Goal: Task Accomplishment & Management: Manage account settings

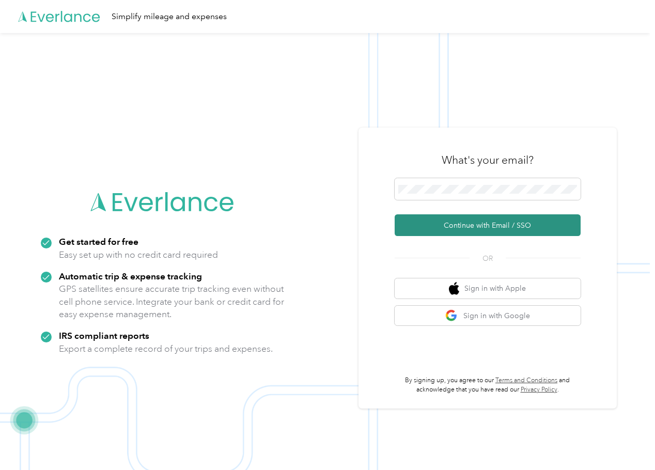
click at [453, 226] on button "Continue with Email / SSO" at bounding box center [487, 225] width 186 height 22
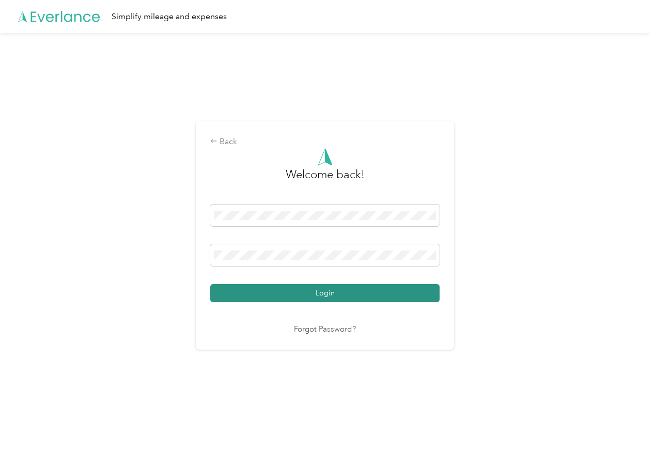
click at [303, 284] on button "Login" at bounding box center [324, 293] width 229 height 18
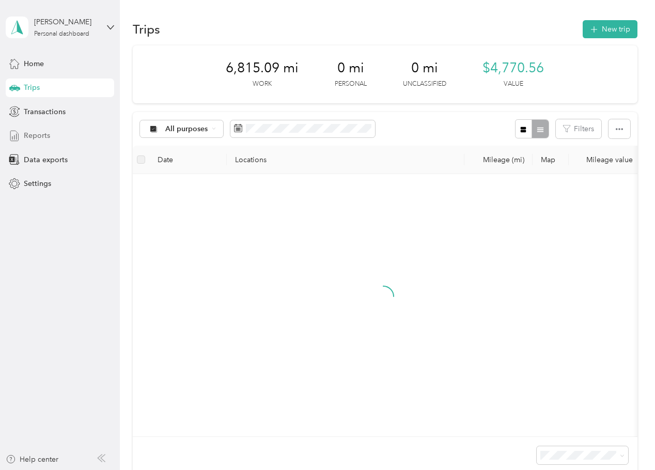
click at [47, 137] on span "Reports" at bounding box center [37, 135] width 26 height 11
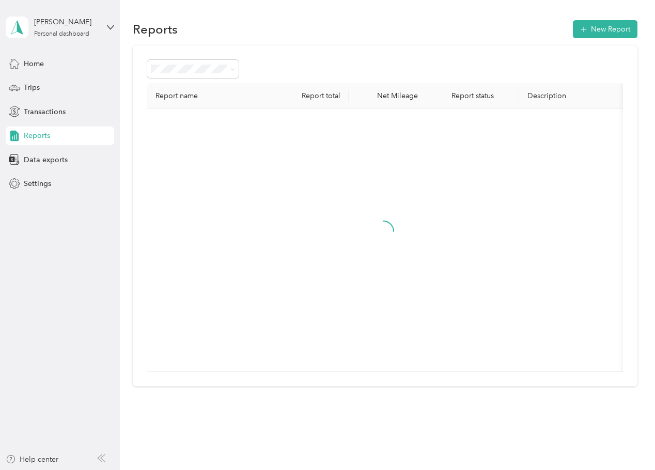
click at [58, 101] on div "Home Trips Transactions Reports Data exports Settings" at bounding box center [60, 123] width 108 height 139
click at [56, 90] on div "Trips" at bounding box center [60, 87] width 108 height 19
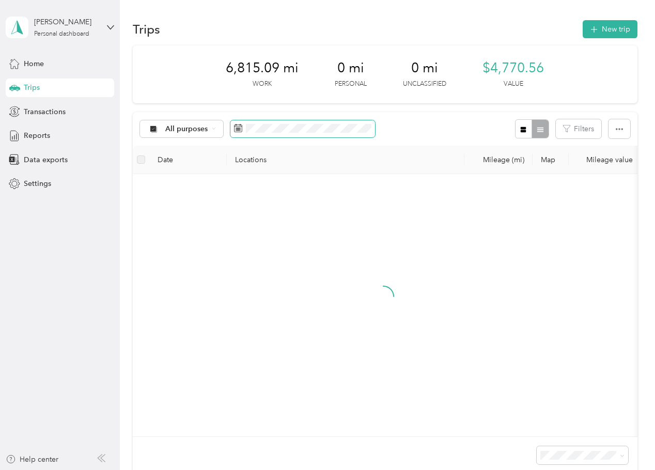
click at [307, 135] on span at bounding box center [302, 129] width 145 height 18
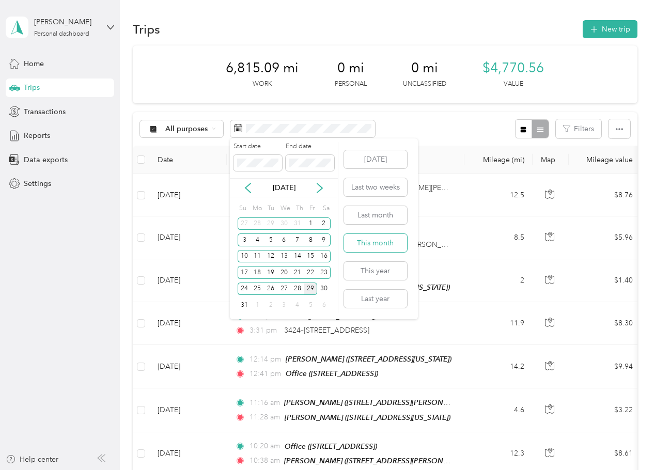
click at [375, 238] on button "This month" at bounding box center [375, 243] width 63 height 18
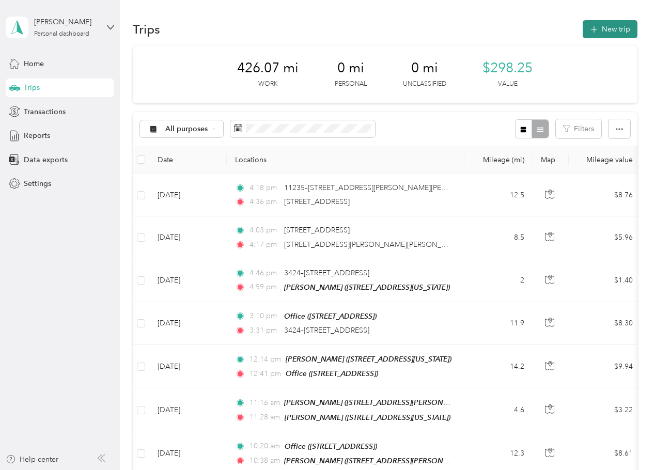
click at [600, 23] on button "New trip" at bounding box center [609, 29] width 55 height 18
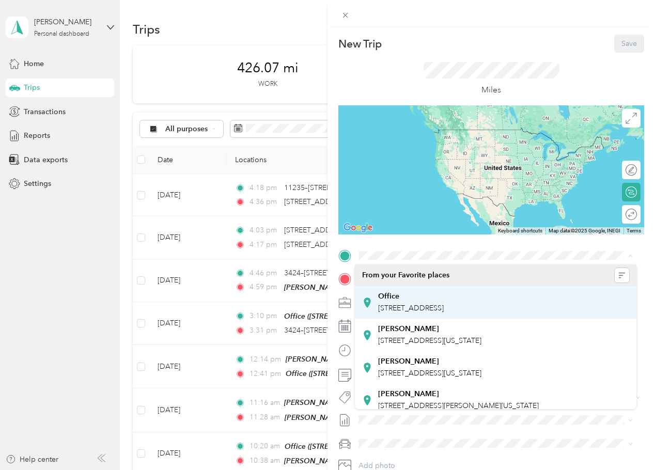
click at [415, 304] on span "[STREET_ADDRESS]" at bounding box center [411, 308] width 66 height 9
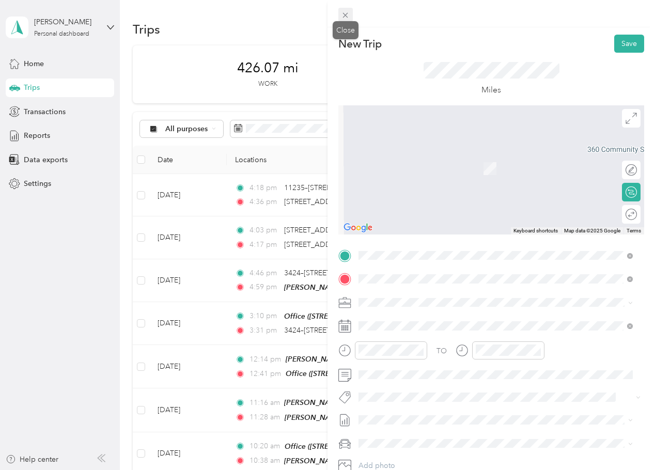
click at [347, 14] on icon at bounding box center [345, 15] width 9 height 9
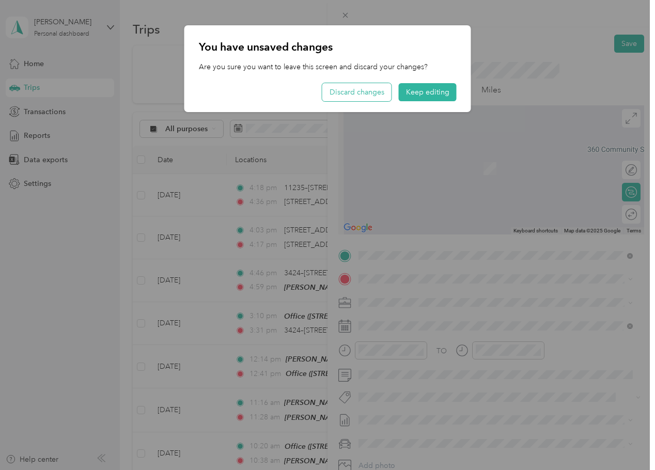
click at [376, 88] on button "Discard changes" at bounding box center [356, 92] width 69 height 18
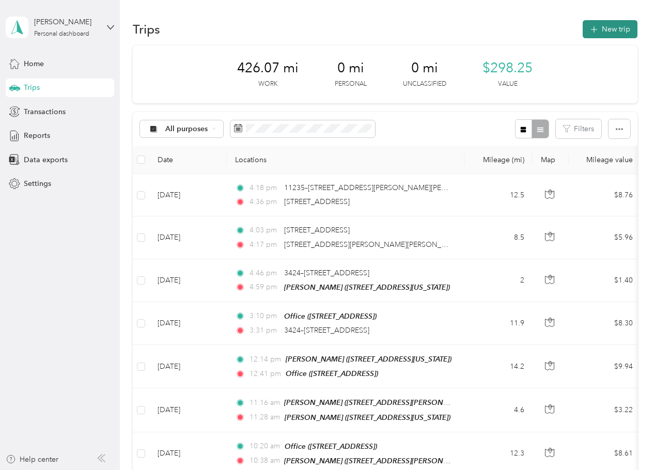
click at [599, 27] on button "New trip" at bounding box center [609, 29] width 55 height 18
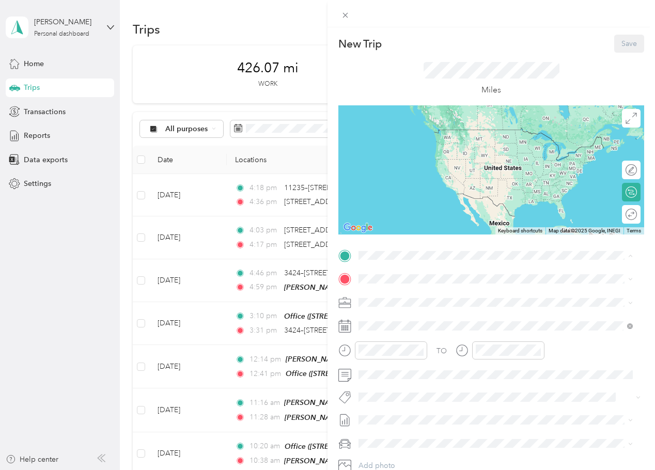
click at [418, 294] on div "Office" at bounding box center [411, 296] width 66 height 9
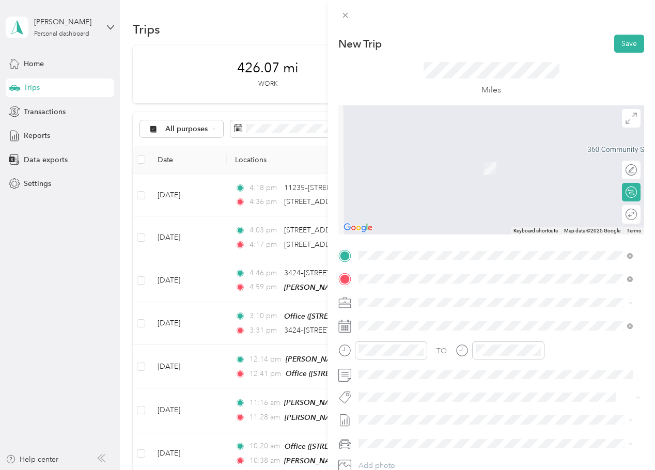
click at [416, 314] on span "[STREET_ADDRESS][PERSON_NAME][US_STATE]" at bounding box center [458, 315] width 161 height 9
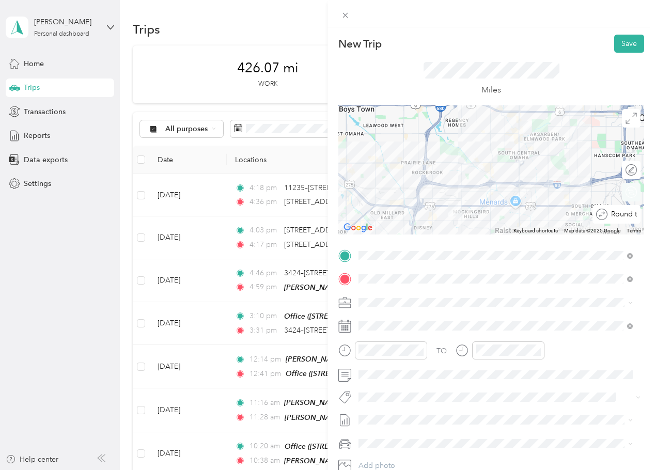
click at [623, 214] on div "Round trip" at bounding box center [616, 214] width 48 height 19
click at [623, 214] on div at bounding box center [626, 214] width 22 height 11
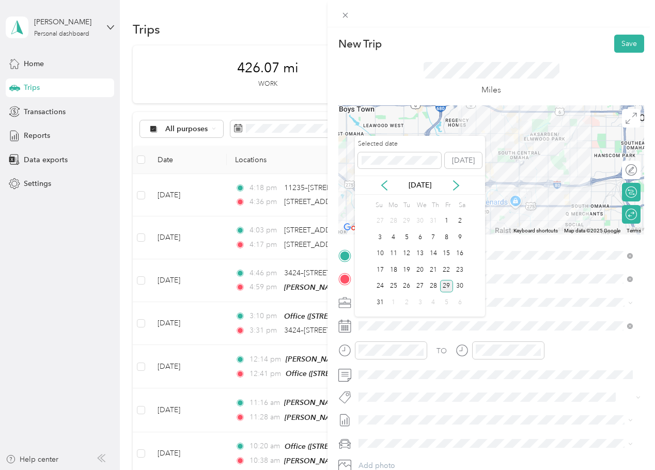
click at [441, 285] on div "29" at bounding box center [446, 286] width 13 height 13
click at [427, 285] on div "28" at bounding box center [432, 286] width 13 height 13
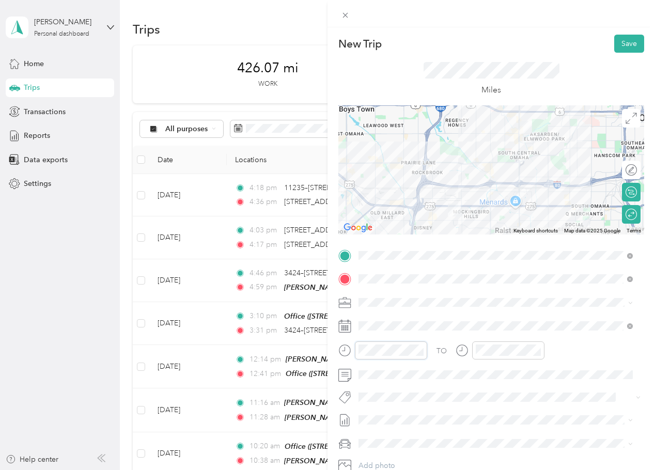
click at [344, 351] on div at bounding box center [382, 350] width 89 height 18
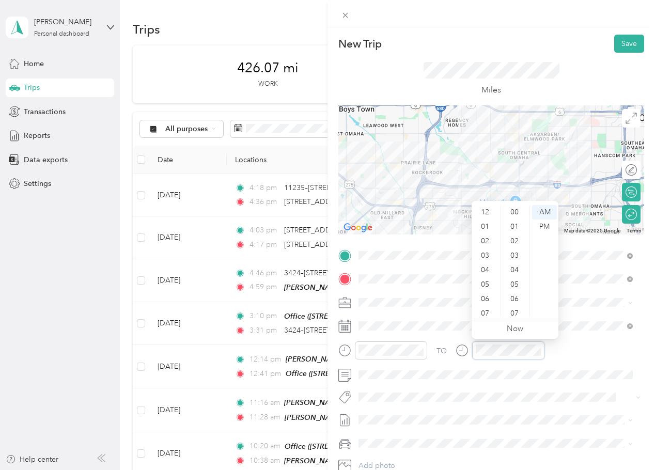
scroll to position [756, 0]
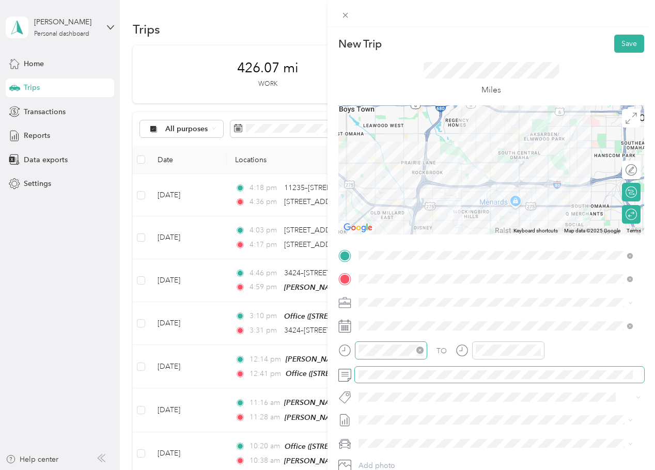
click at [391, 350] on div at bounding box center [390, 349] width 65 height 11
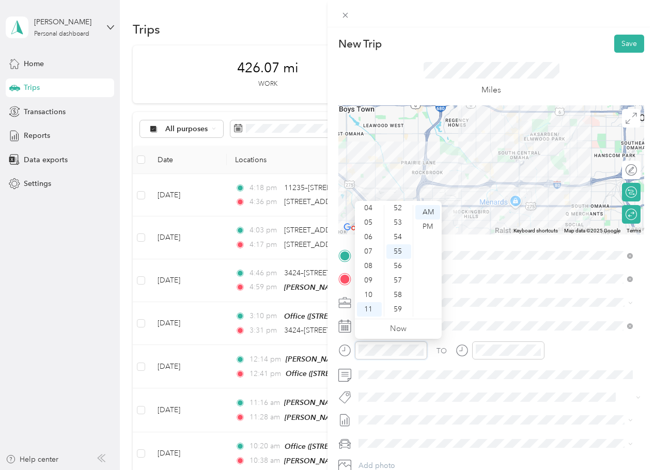
drag, startPoint x: 416, startPoint y: 349, endPoint x: 354, endPoint y: 352, distance: 62.0
click at [354, 352] on div at bounding box center [382, 350] width 89 height 18
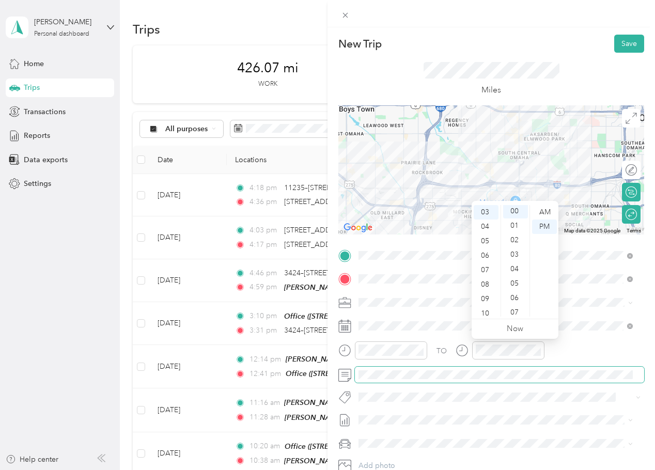
scroll to position [0, 0]
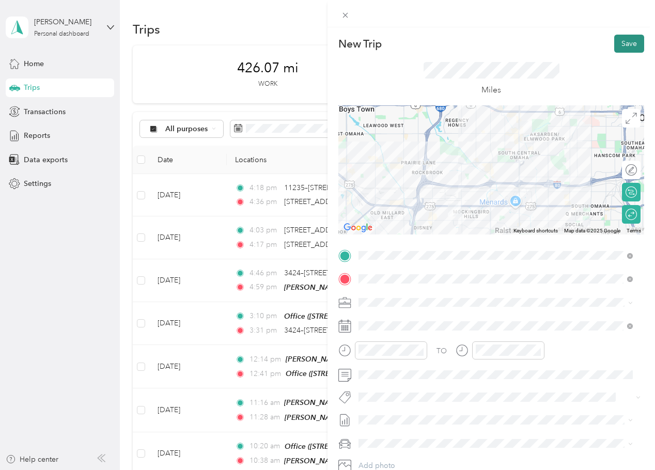
click at [618, 47] on button "Save" at bounding box center [629, 44] width 30 height 18
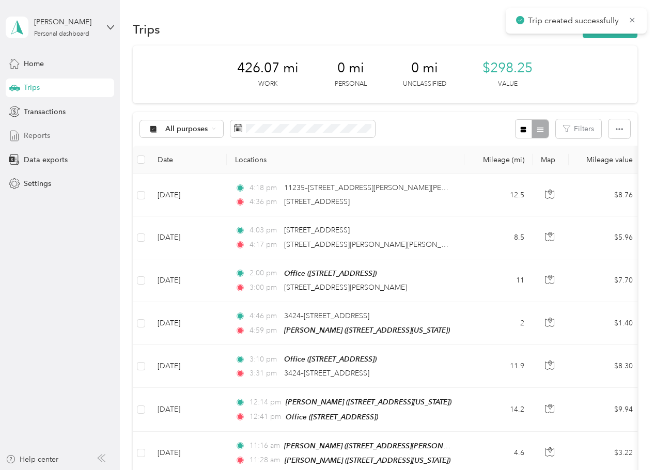
click at [42, 138] on span "Reports" at bounding box center [37, 135] width 26 height 11
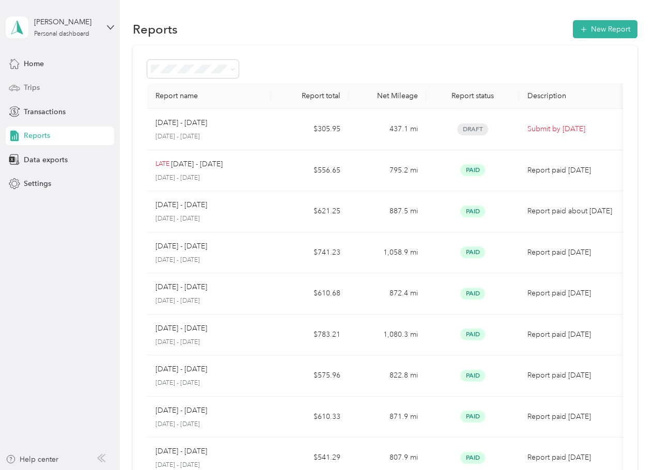
click at [61, 82] on div "Trips" at bounding box center [60, 87] width 108 height 19
